Goal: Information Seeking & Learning: Learn about a topic

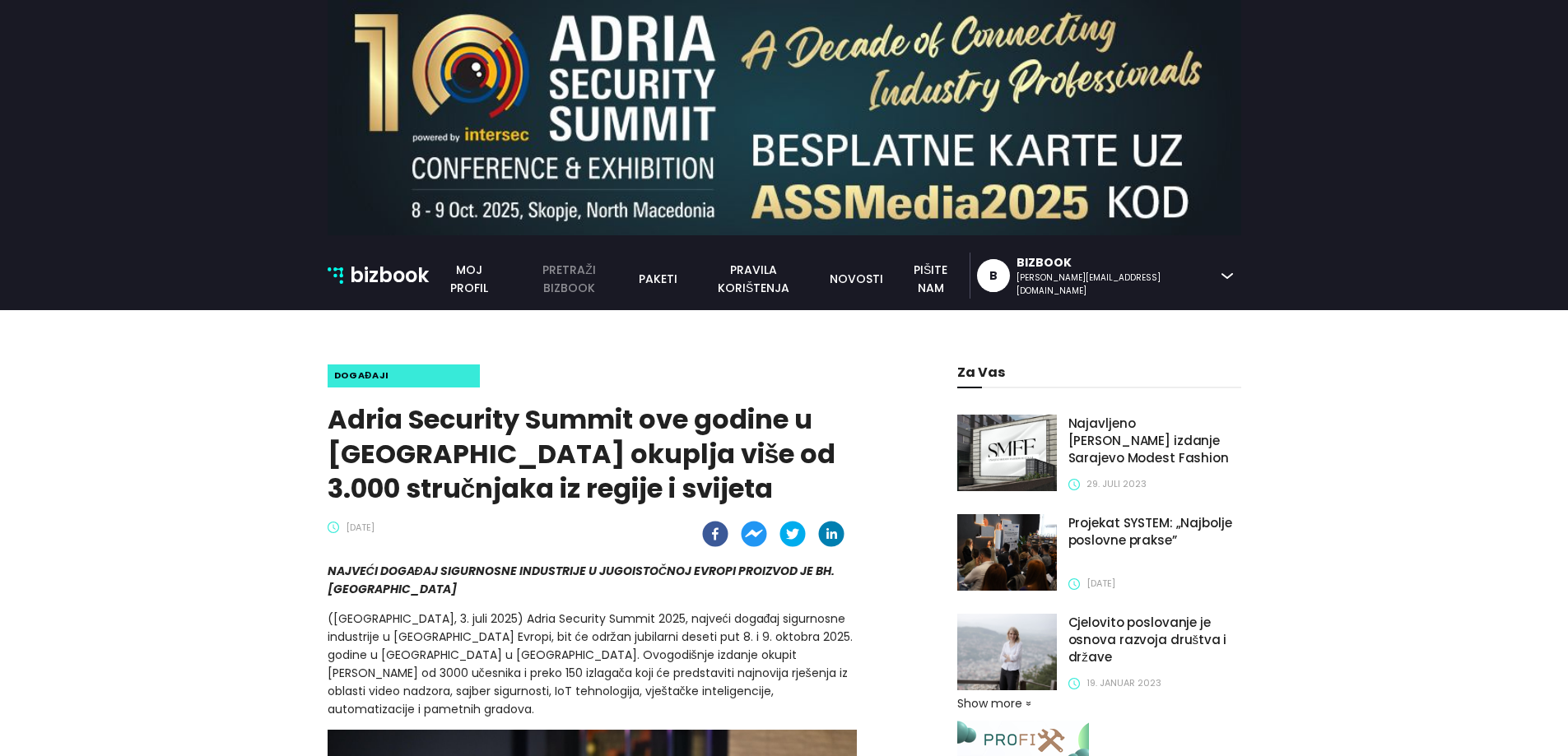
click at [629, 278] on link "pretraži bizbook" at bounding box center [569, 279] width 119 height 36
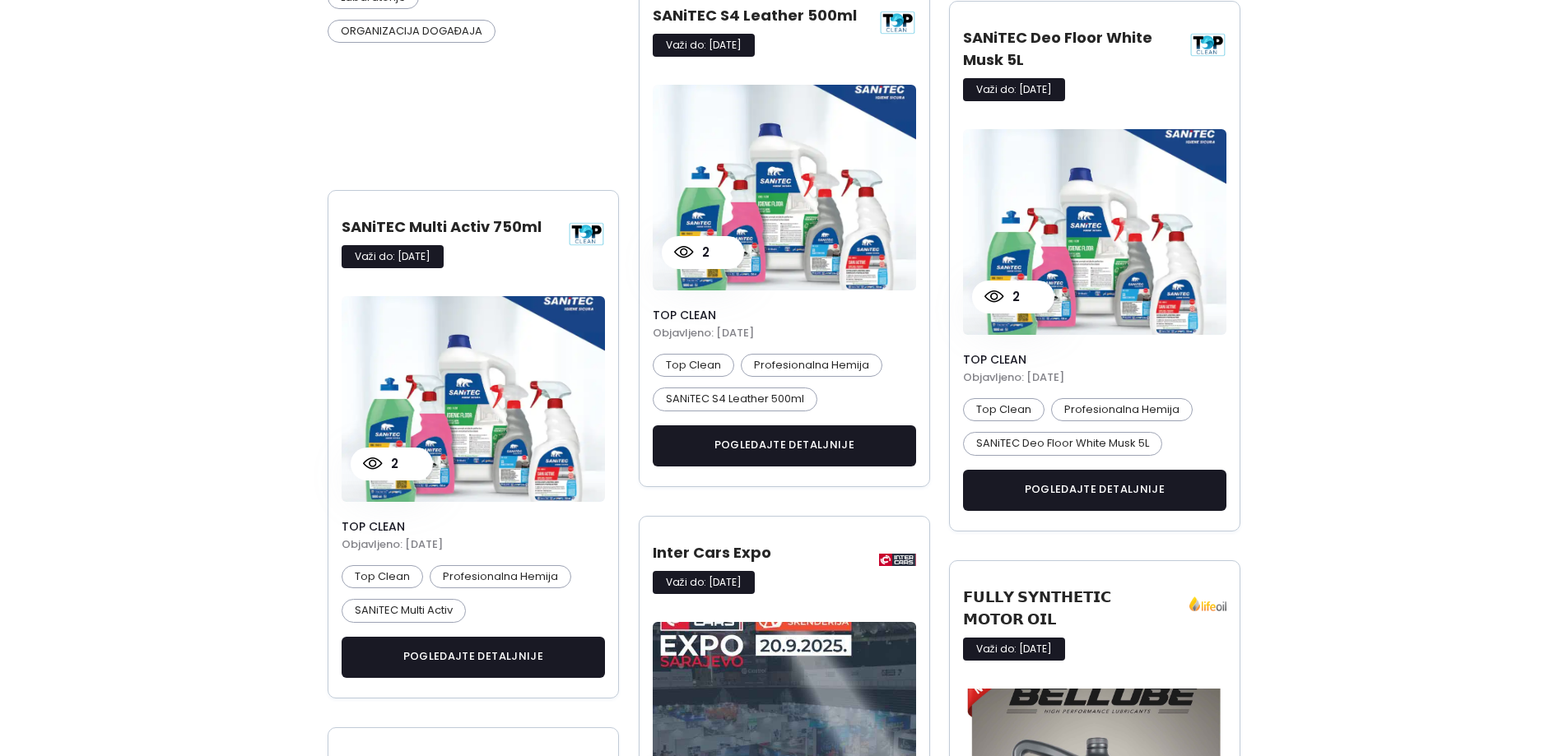
scroll to position [988, 0]
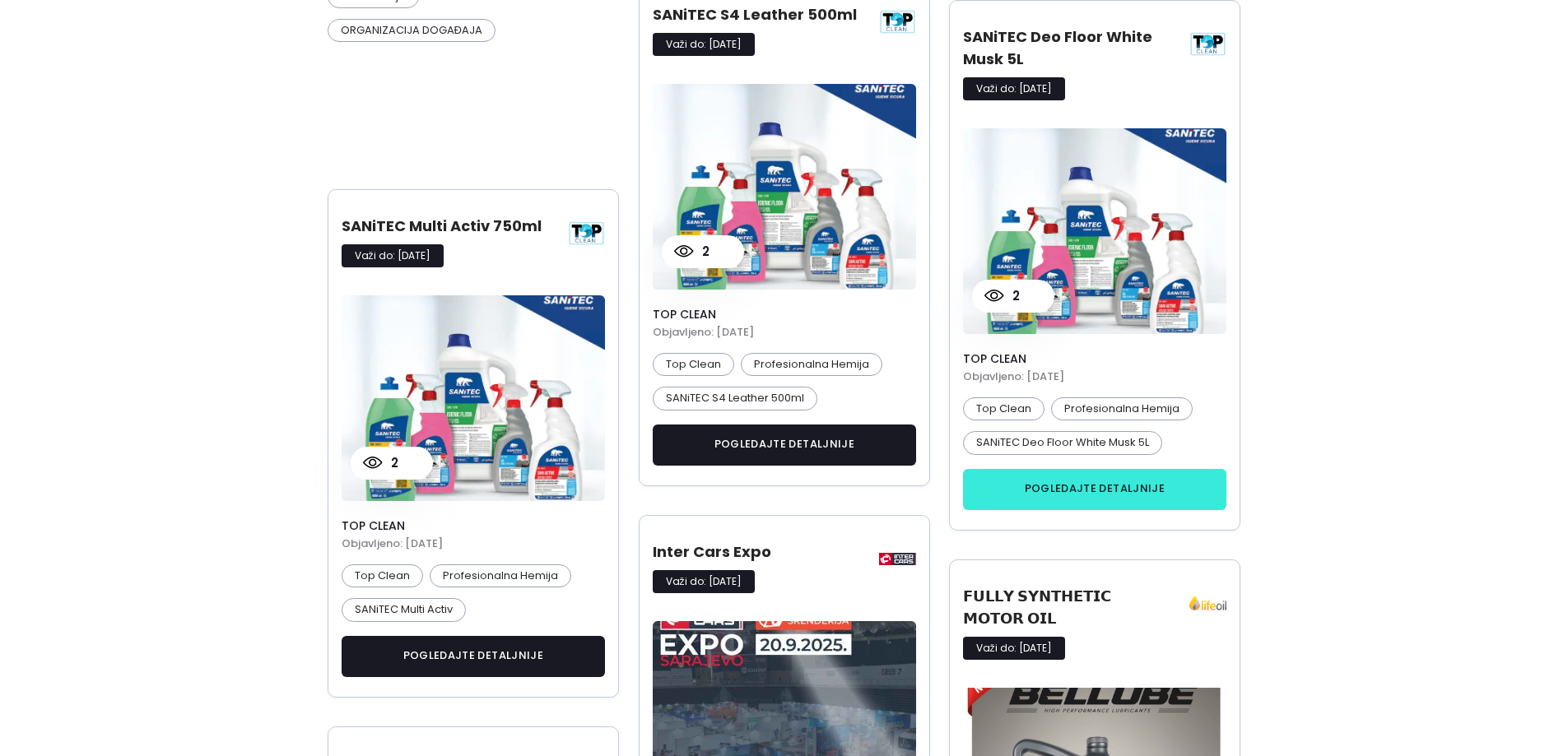
click at [1060, 498] on button "pogledajte detaljnije" at bounding box center [1095, 490] width 264 height 41
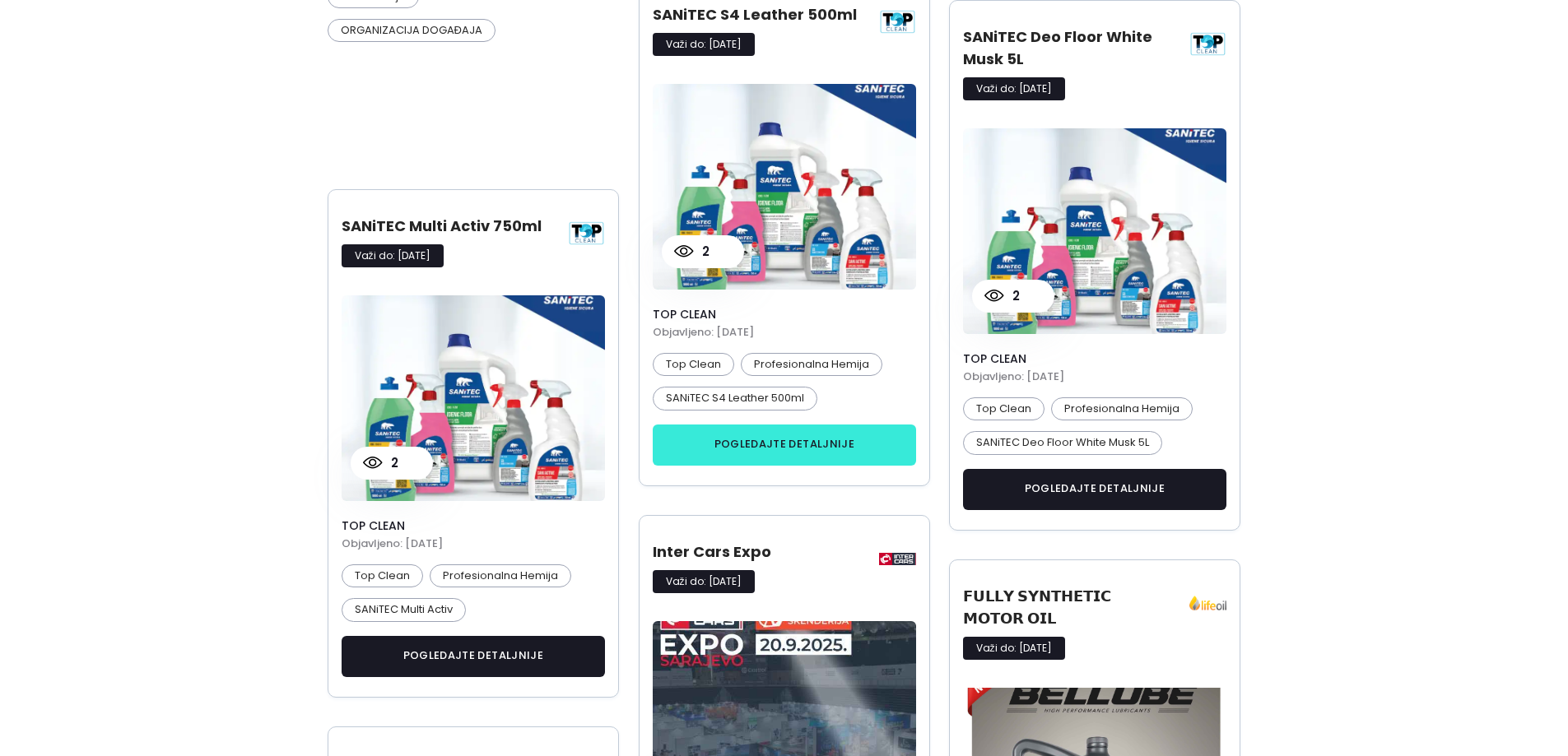
click at [736, 457] on button "pogledajte detaljnije" at bounding box center [784, 445] width 264 height 41
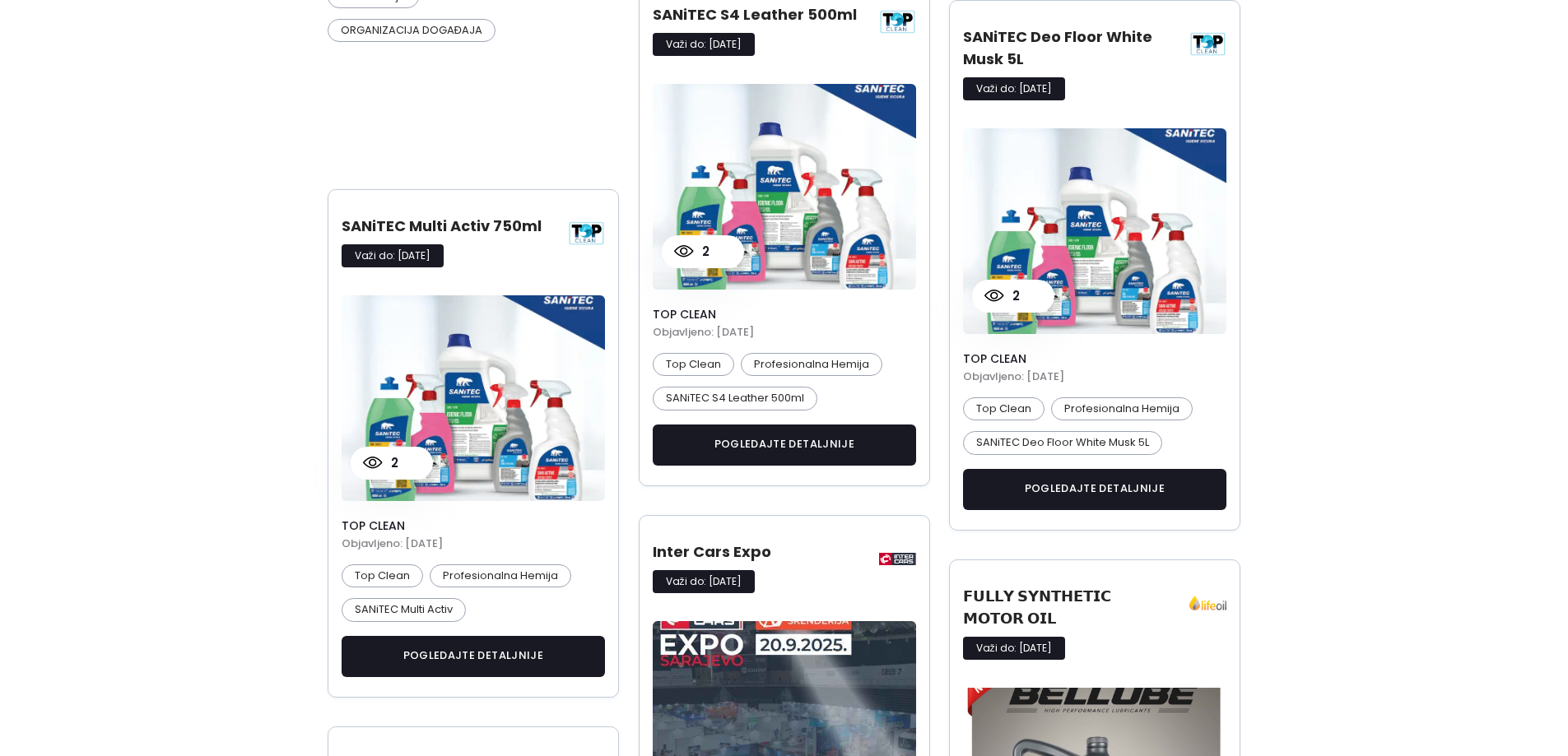
click at [509, 631] on div "Top Clean Profesionalna Hemija SANiTEC Multi Activ" at bounding box center [473, 599] width 264 height 68
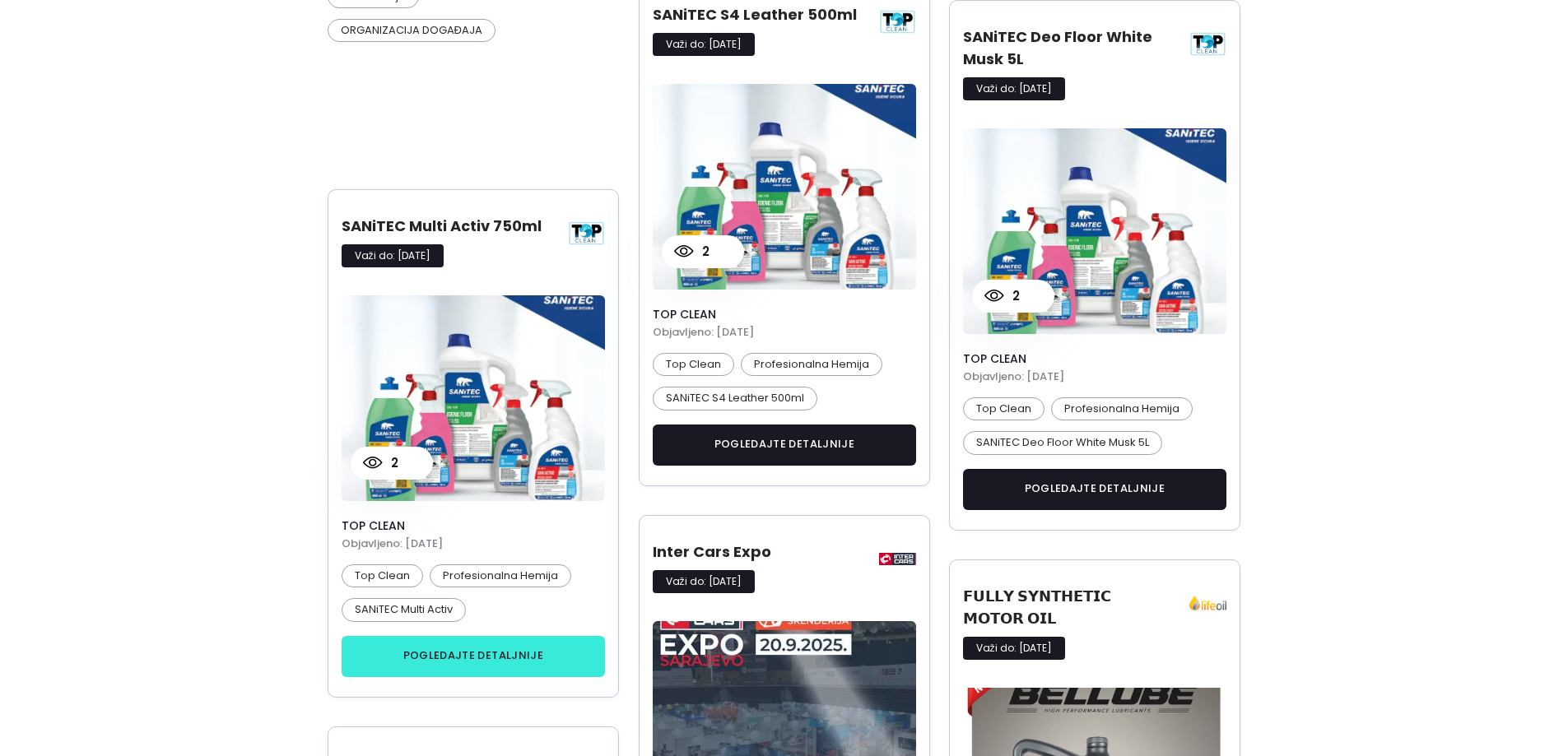
click at [509, 647] on button "pogledajte detaljnije" at bounding box center [473, 657] width 264 height 41
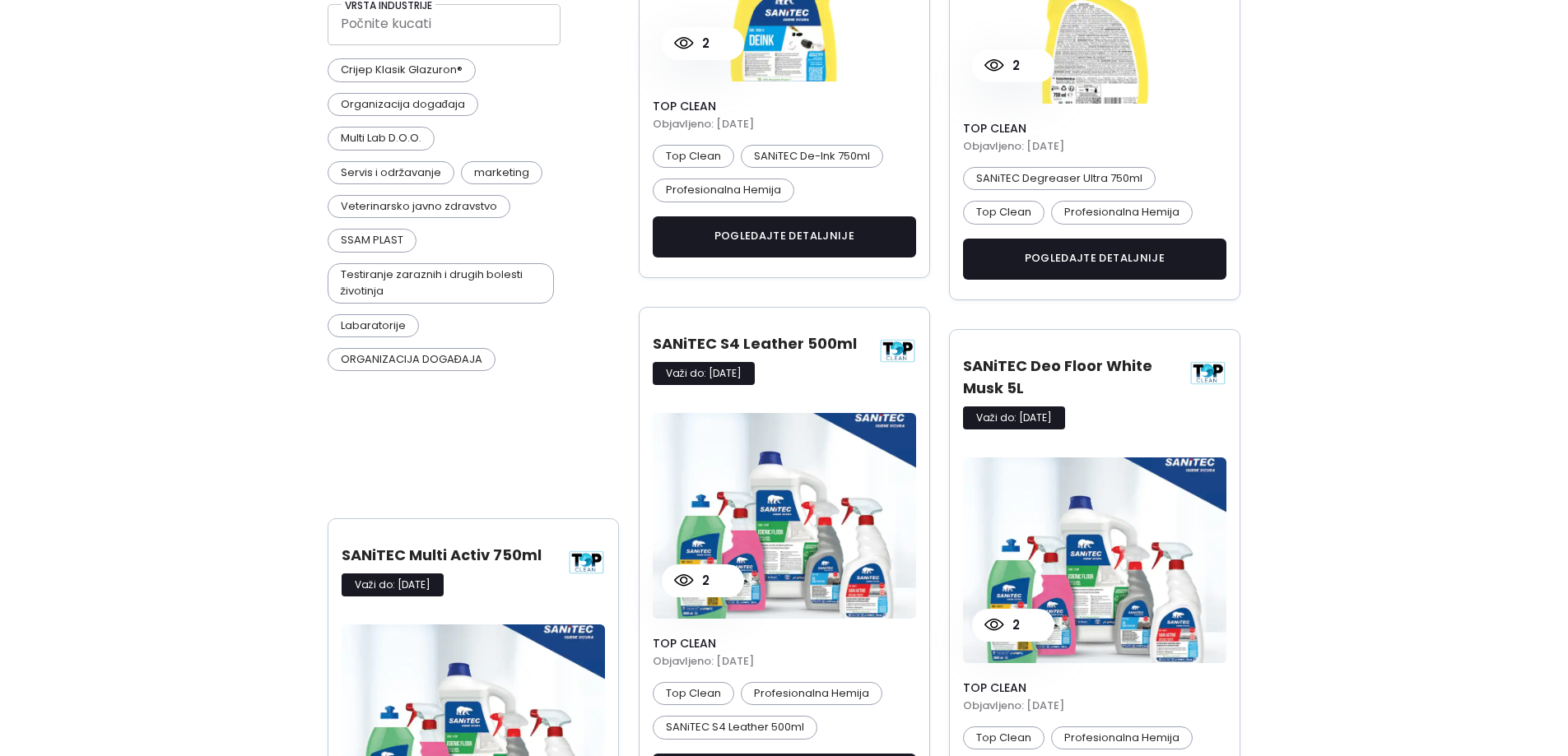
scroll to position [576, 0]
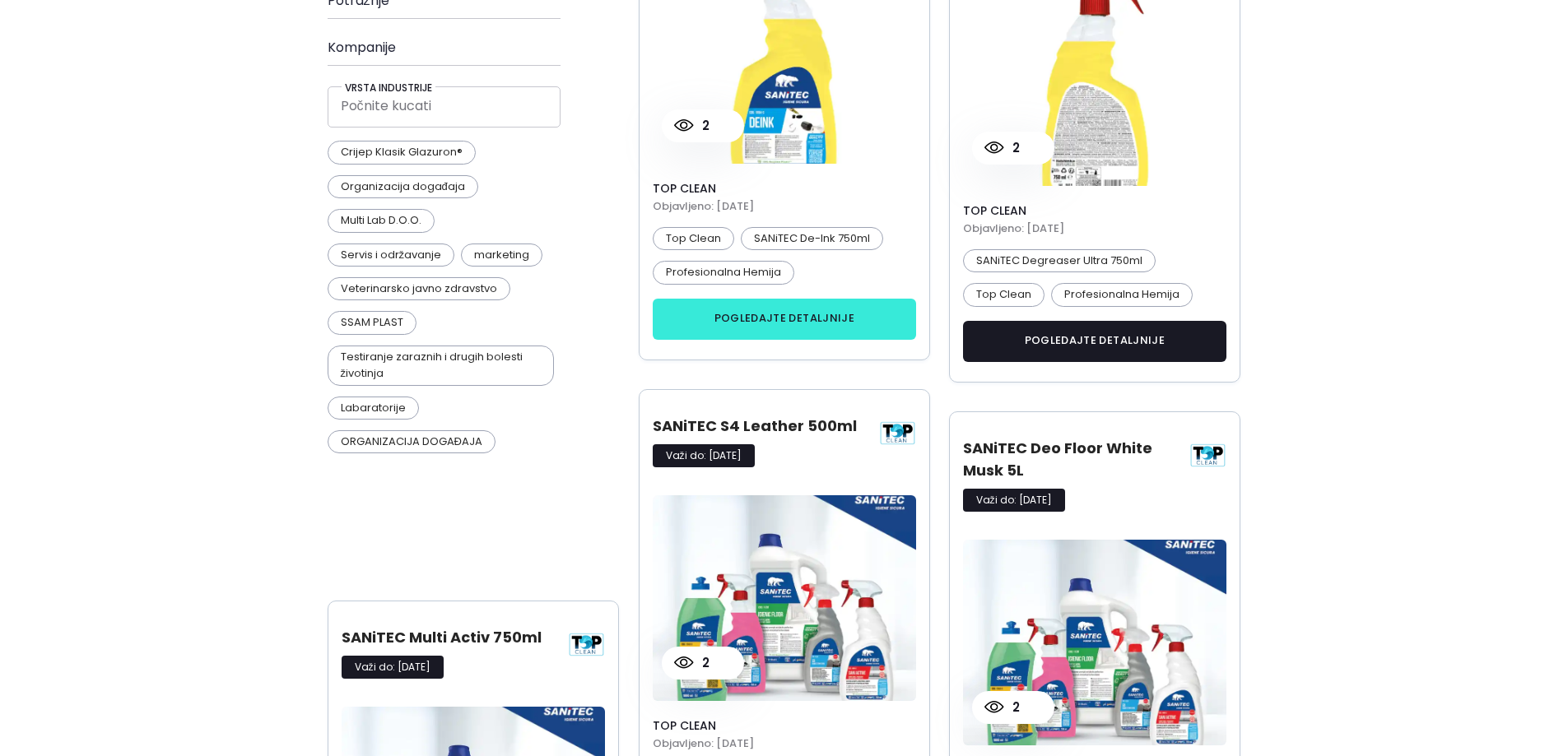
click at [762, 330] on button "pogledajte detaljnije" at bounding box center [784, 320] width 264 height 41
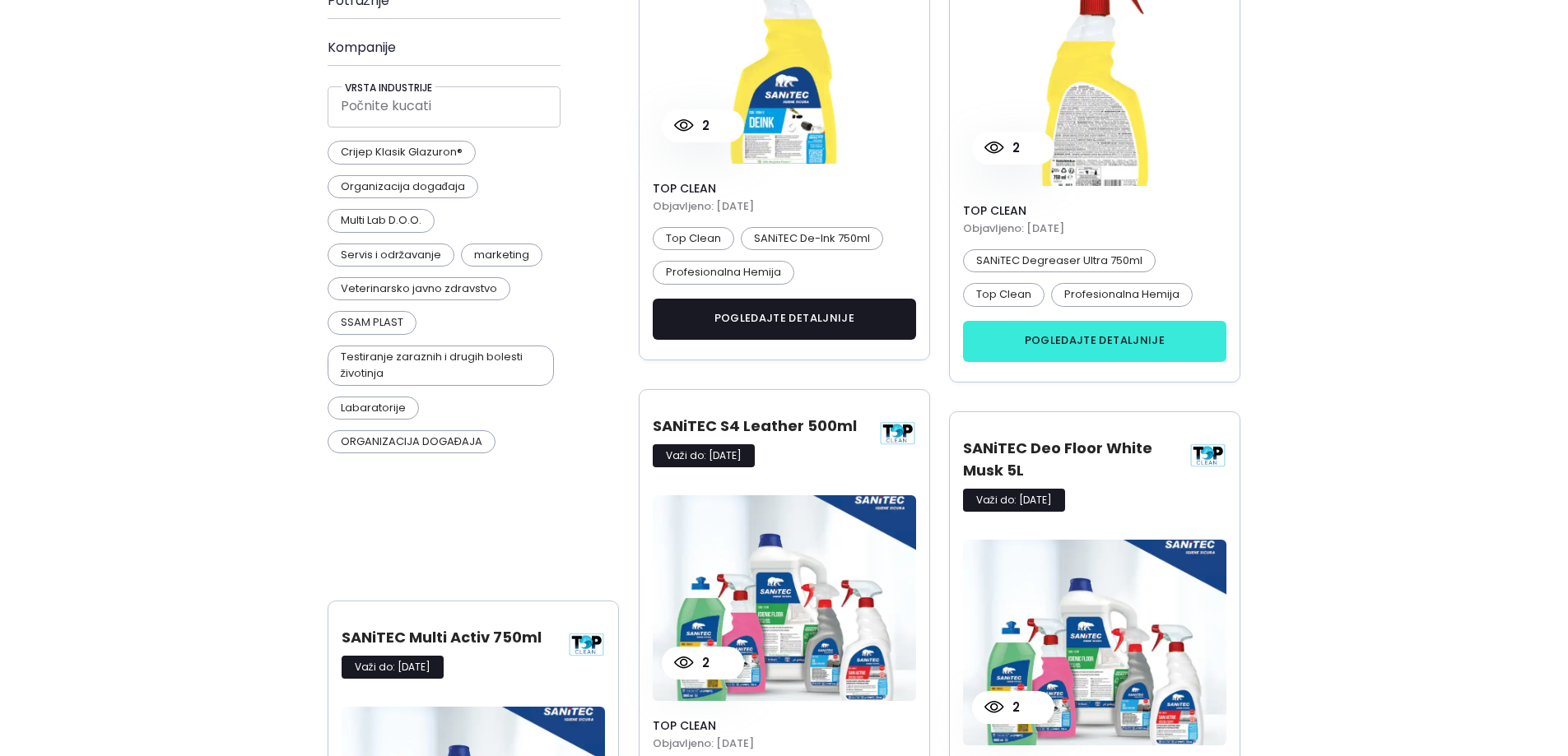
click at [1098, 344] on button "pogledajte detaljnije" at bounding box center [1095, 342] width 264 height 41
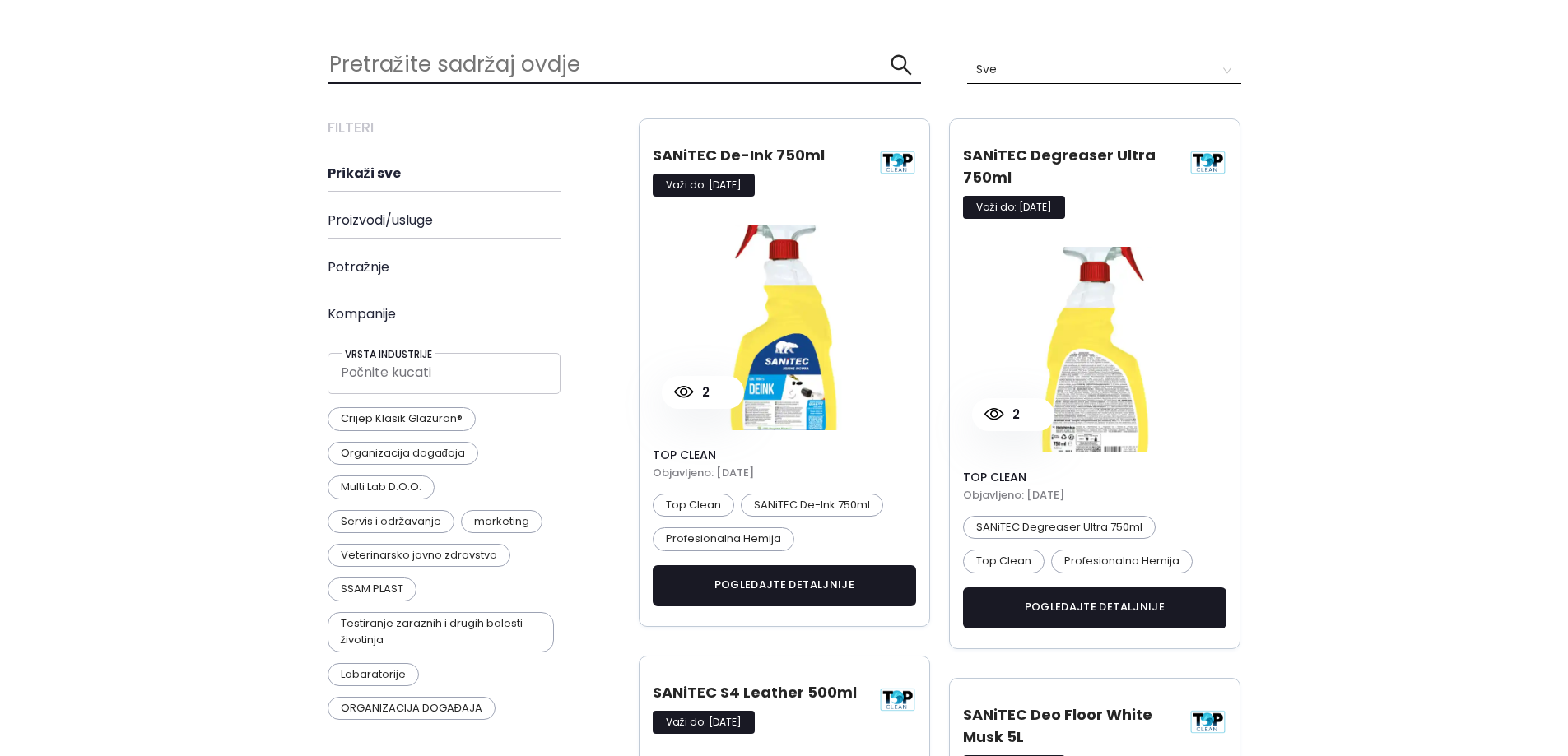
scroll to position [0, 0]
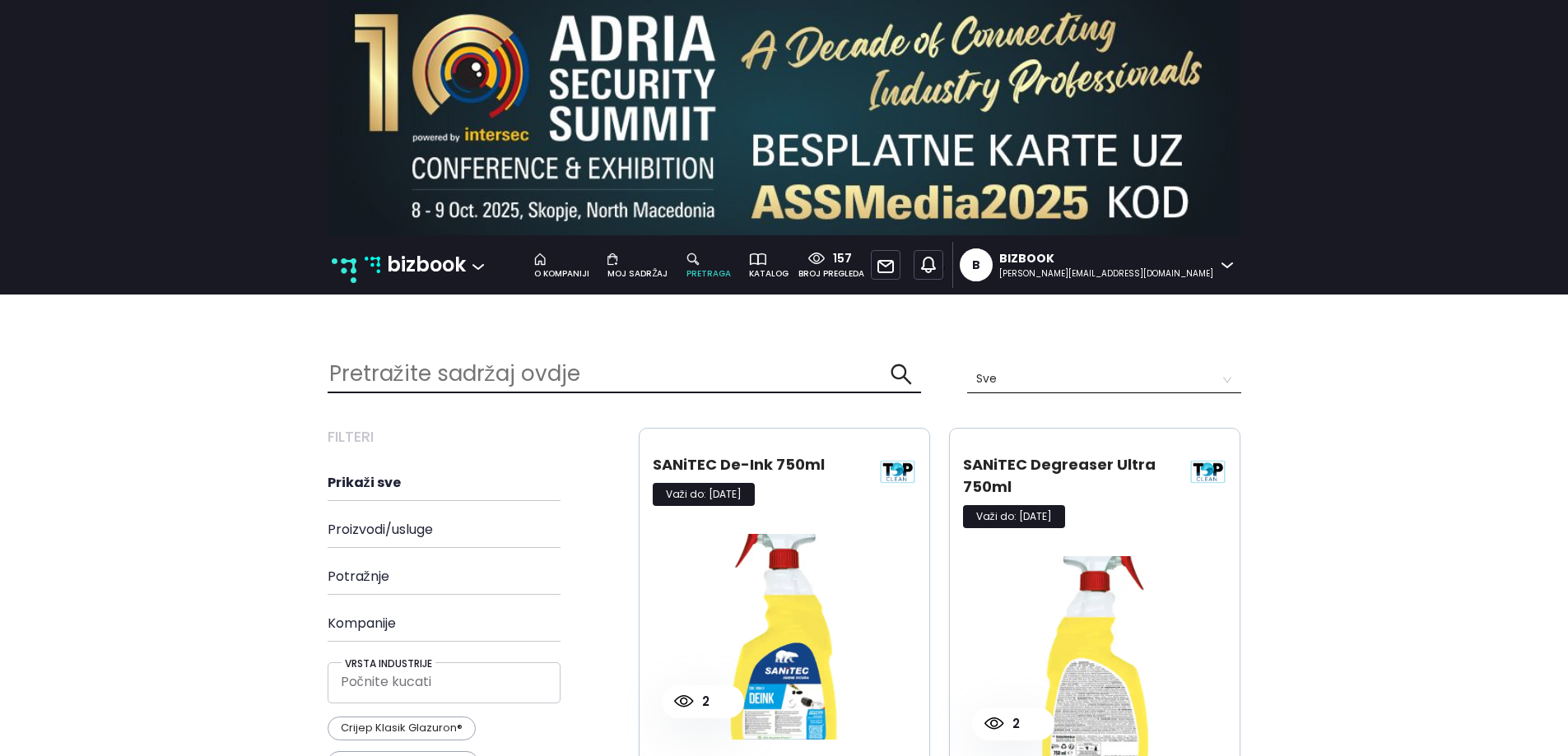
click at [413, 258] on p "bizbook" at bounding box center [426, 265] width 79 height 31
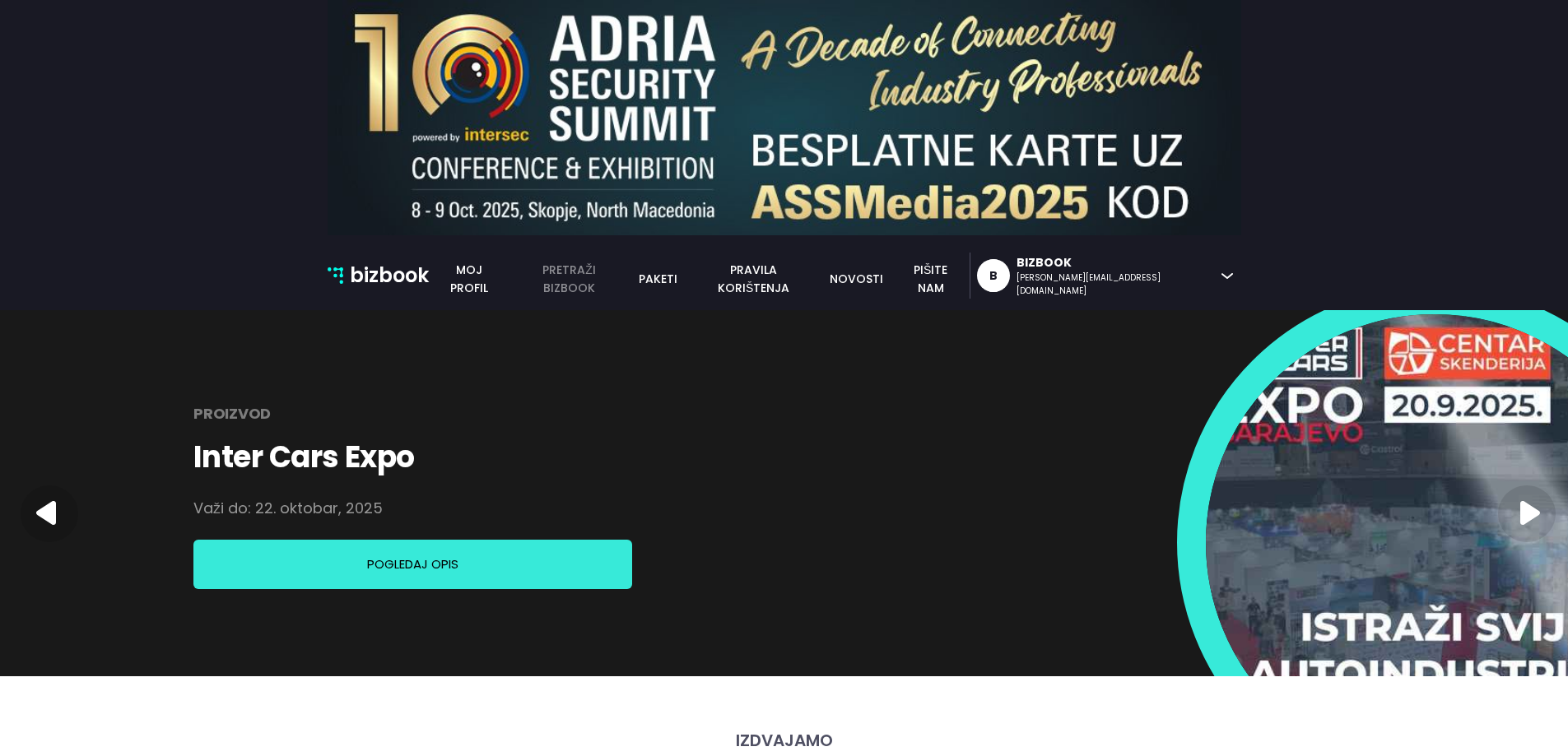
click at [629, 275] on link "pretraži bizbook" at bounding box center [569, 279] width 119 height 36
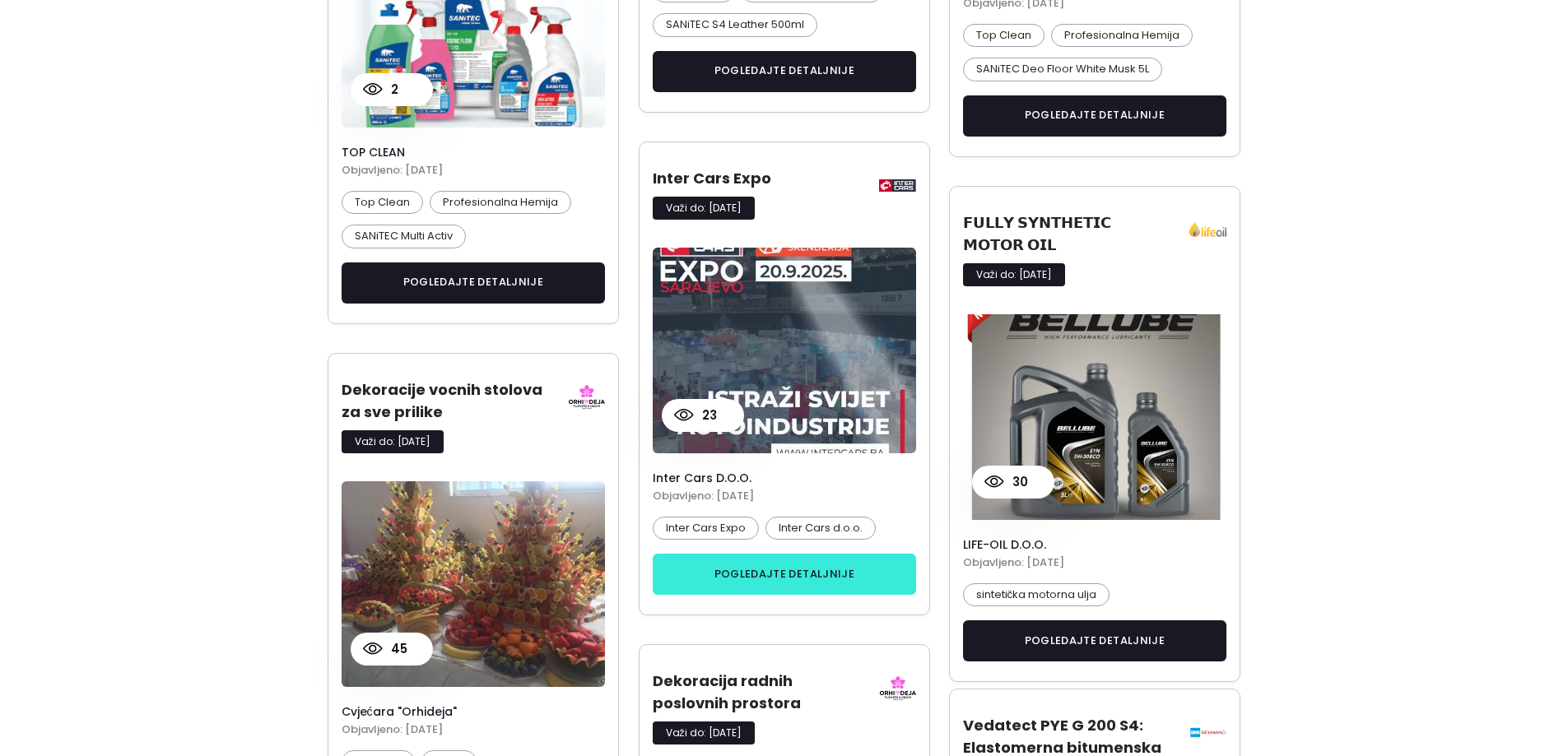
scroll to position [1399, 0]
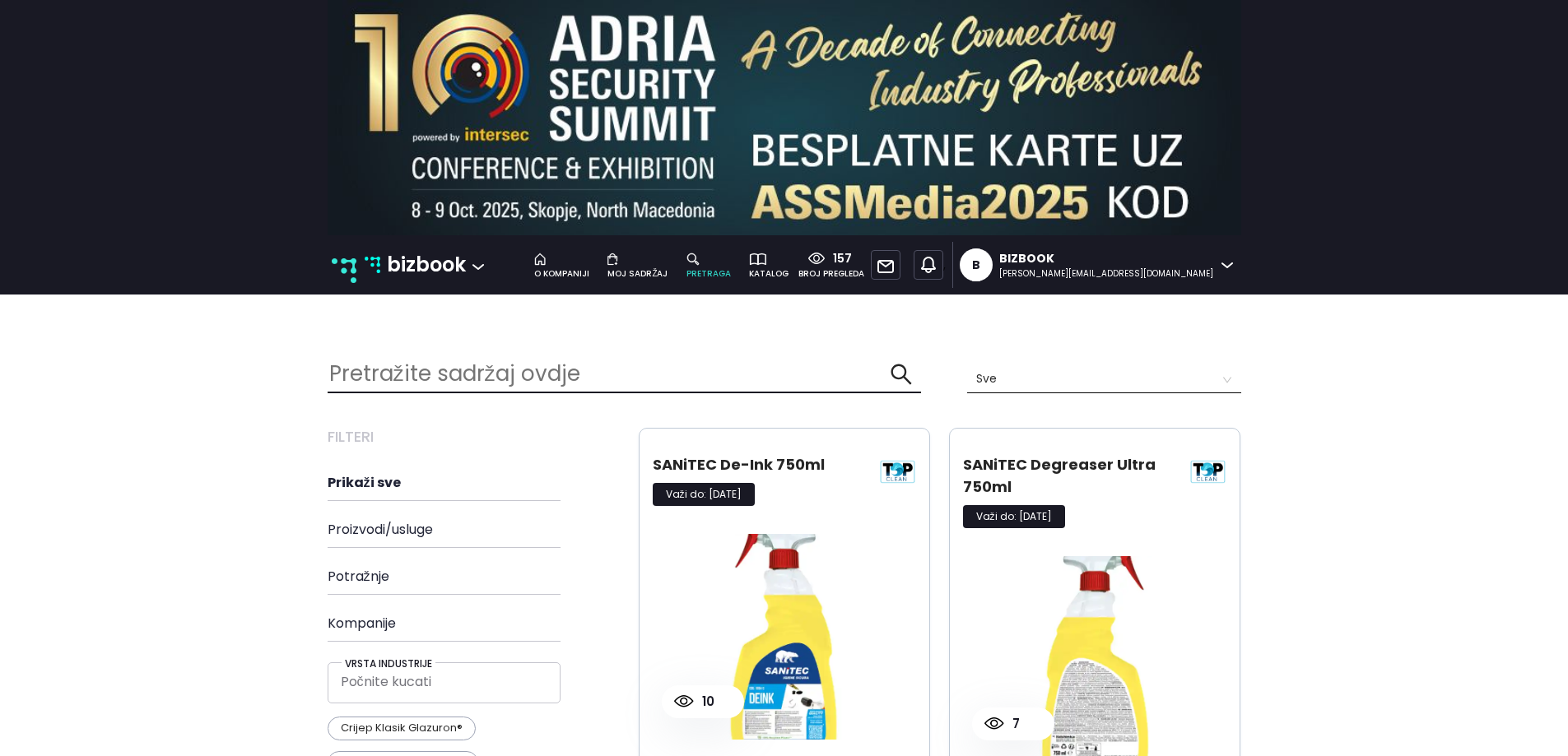
click at [451, 276] on p "bizbook" at bounding box center [426, 265] width 79 height 31
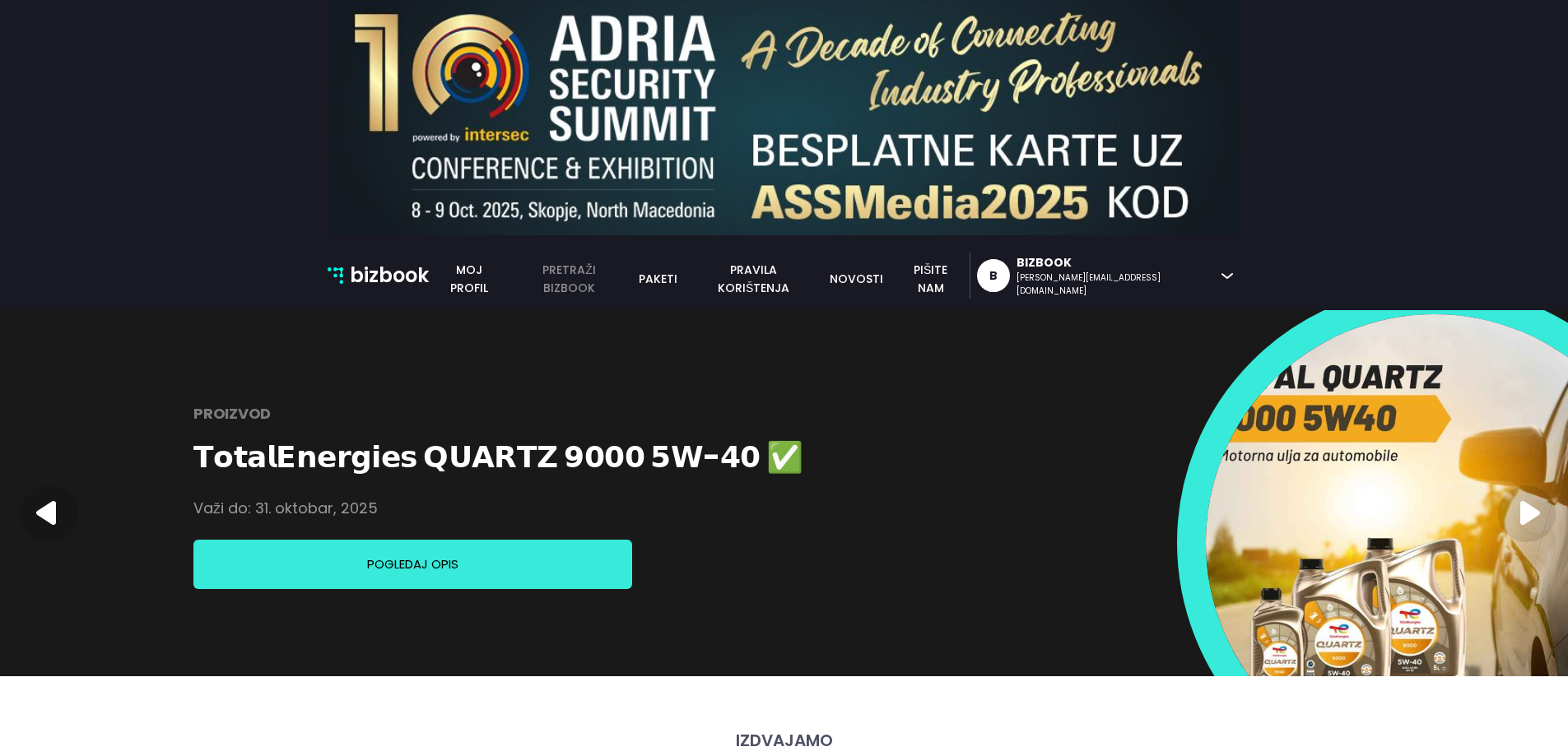
click at [629, 282] on link "pretraži bizbook" at bounding box center [569, 279] width 119 height 36
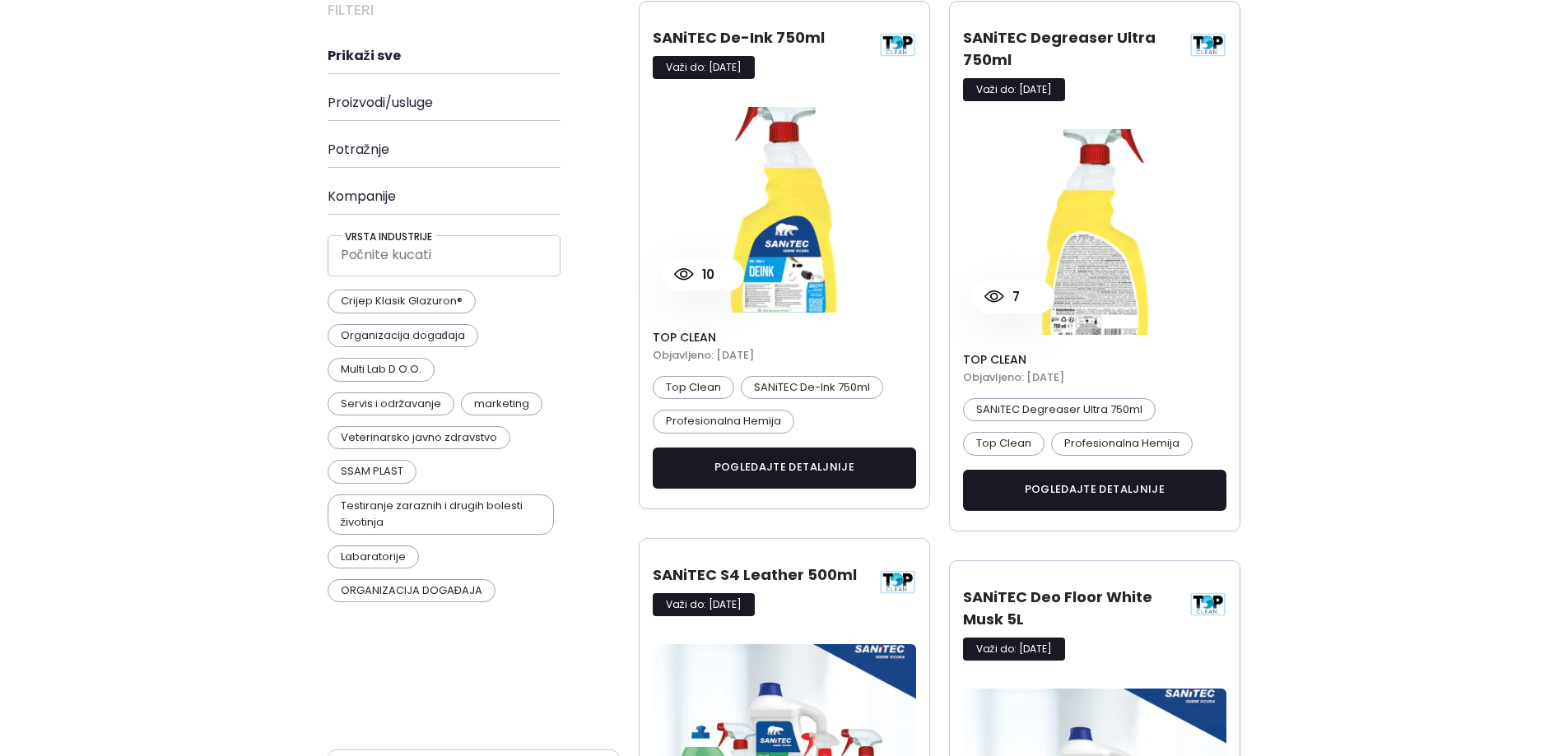
scroll to position [412, 0]
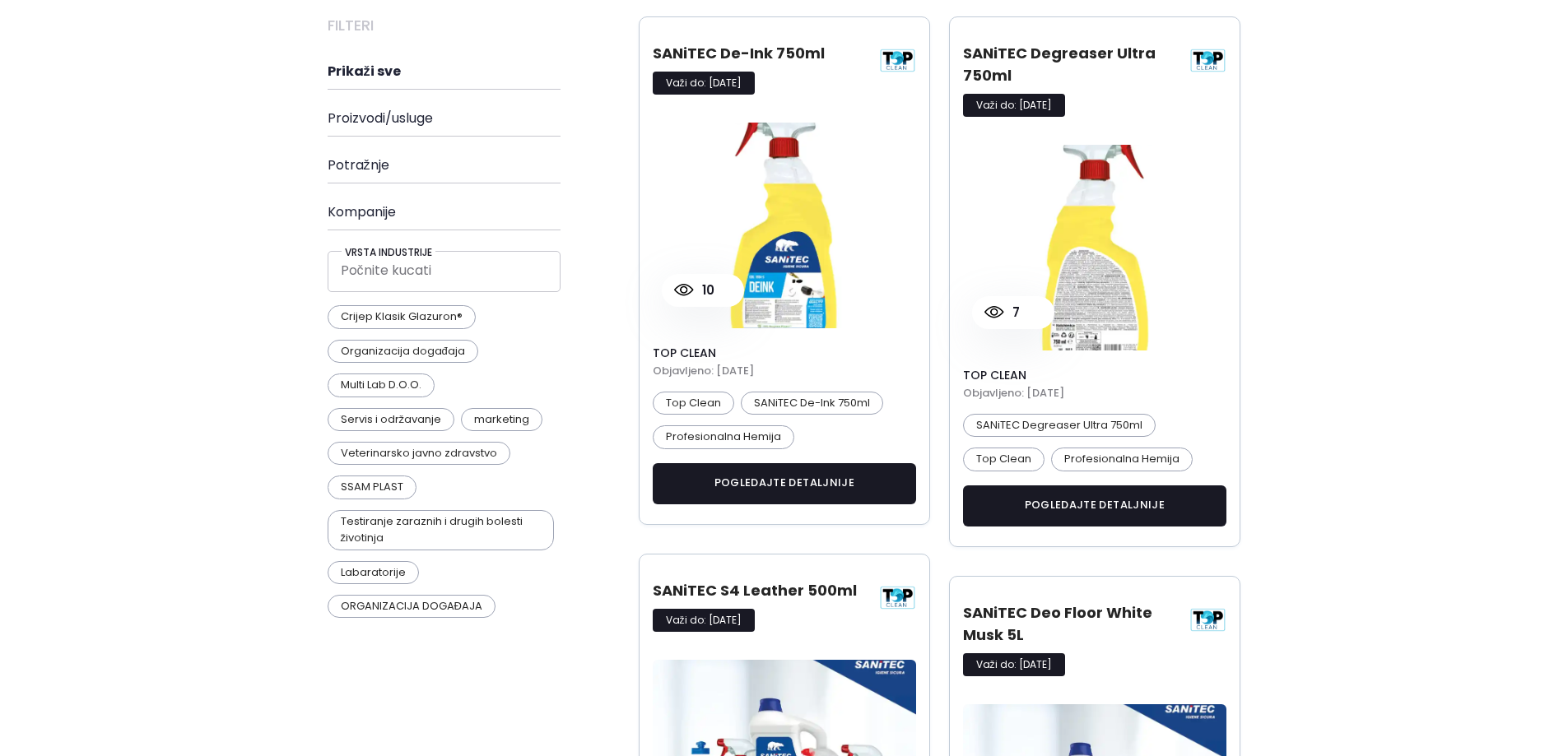
click at [1214, 64] on img at bounding box center [1208, 60] width 37 height 37
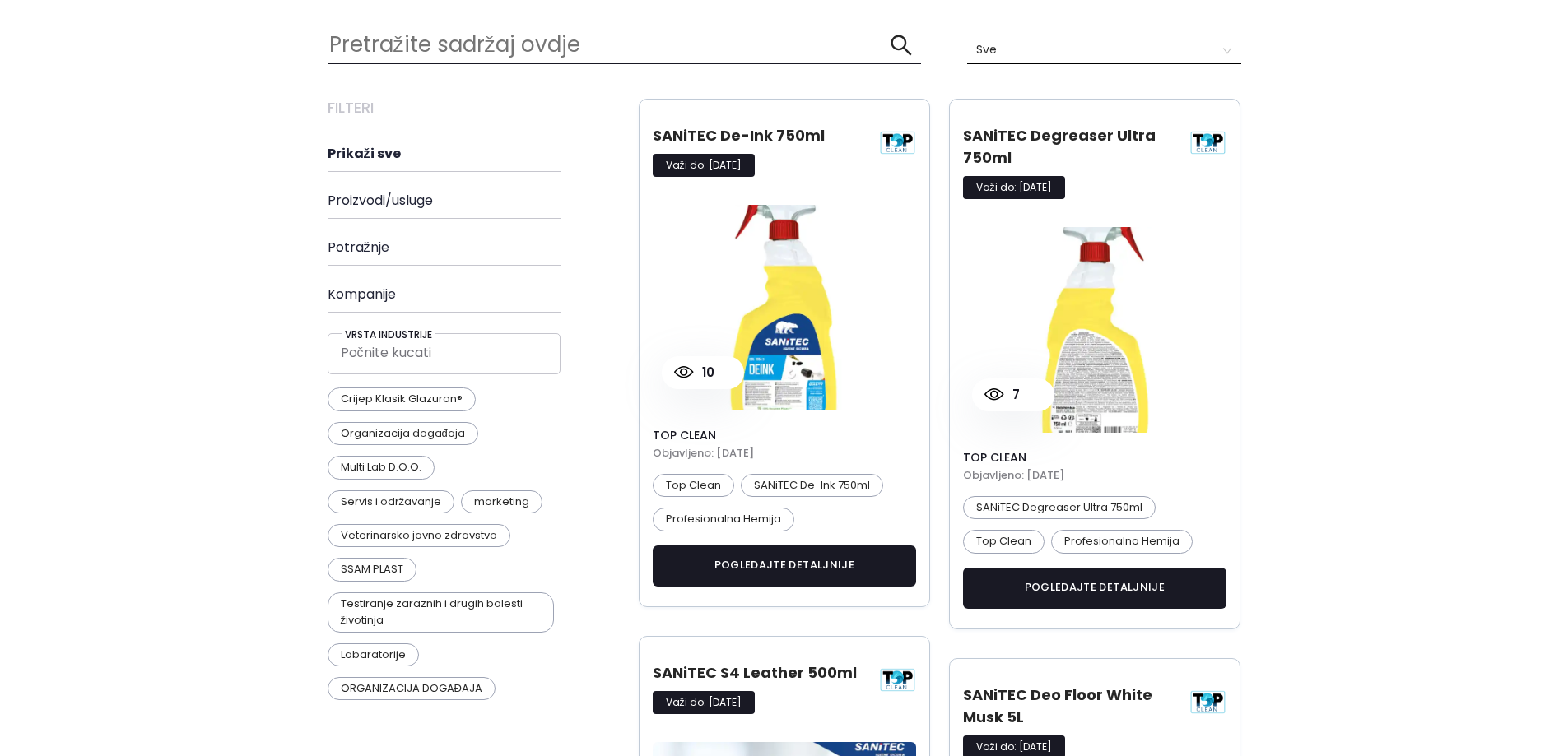
scroll to position [0, 0]
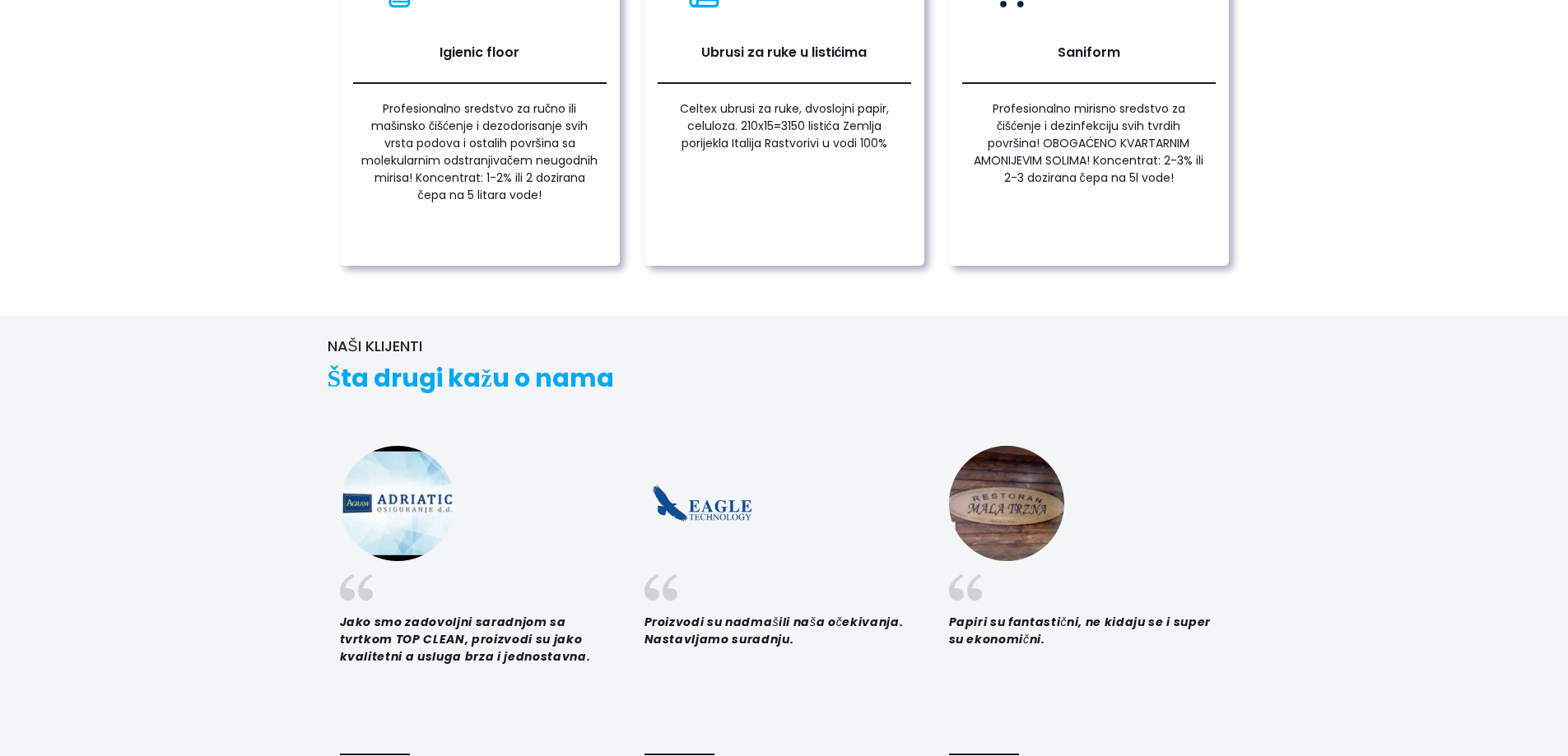
scroll to position [2469, 0]
